Goal: Information Seeking & Learning: Learn about a topic

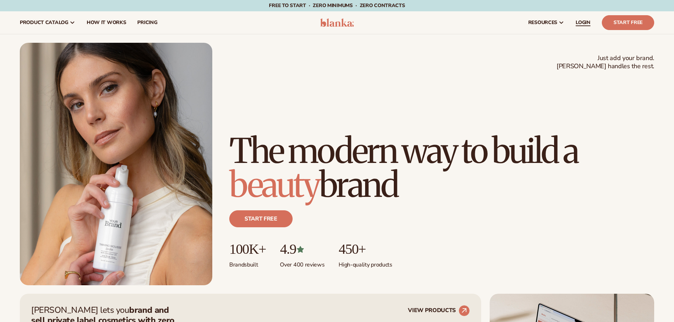
click at [588, 27] on link "LOGIN" at bounding box center [583, 22] width 26 height 23
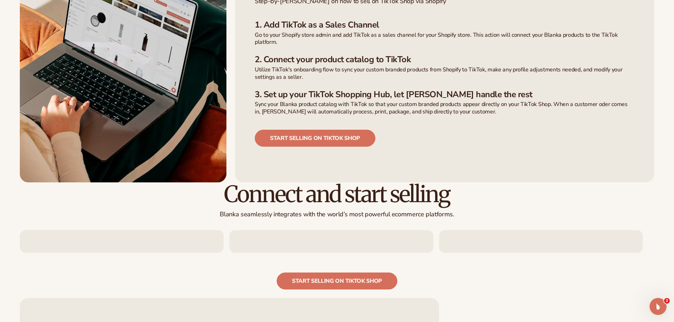
scroll to position [582, 0]
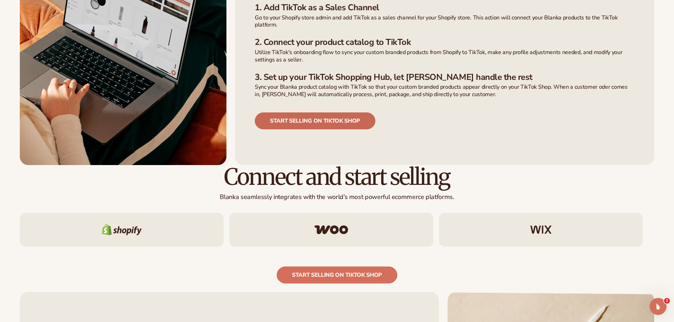
click at [312, 113] on link "Start selling on tiktok shop" at bounding box center [315, 121] width 121 height 17
